Goal: Task Accomplishment & Management: Use online tool/utility

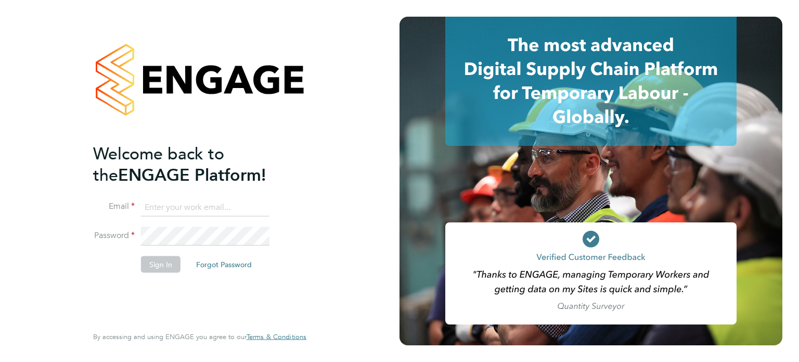
click at [181, 207] on input at bounding box center [205, 207] width 129 height 19
type input "[EMAIL_ADDRESS][DOMAIN_NAME]"
click at [146, 266] on button "Sign In" at bounding box center [161, 264] width 40 height 17
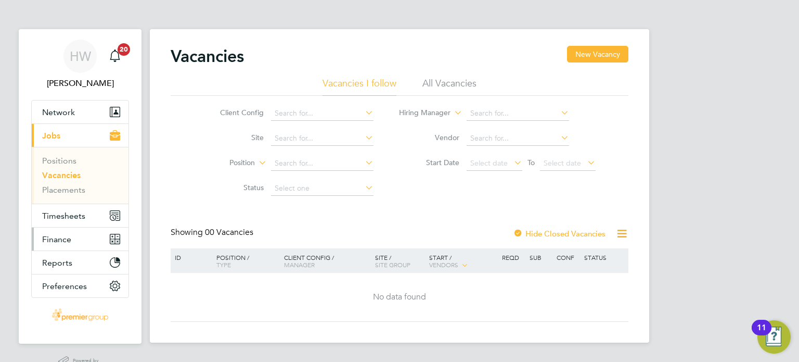
click at [49, 238] on span "Finance" at bounding box center [56, 239] width 29 height 10
click at [50, 232] on button "Finance" at bounding box center [80, 238] width 97 height 23
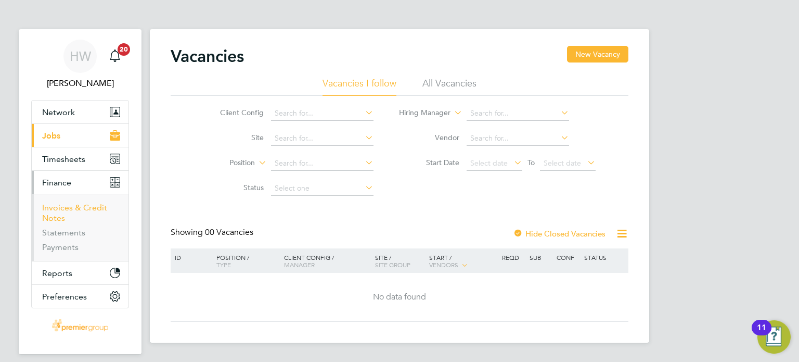
click at [47, 207] on link "Invoices & Credit Notes" at bounding box center [74, 212] width 65 height 20
